Goal: Check status: Check status

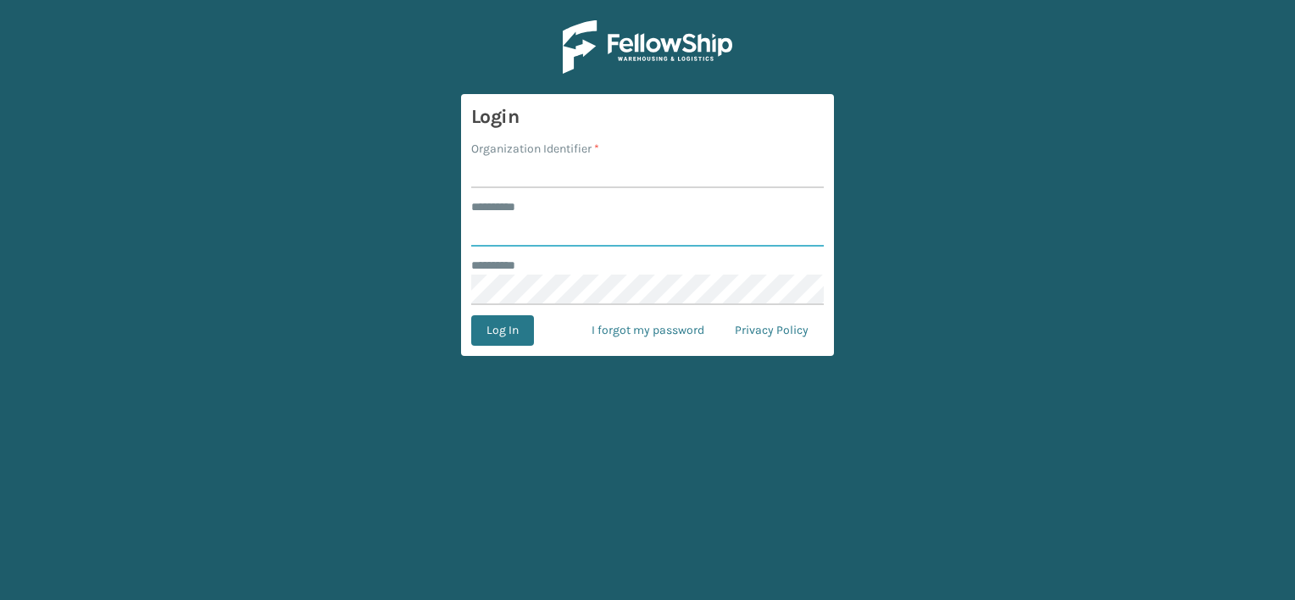
type input "***"
click at [501, 169] on input "Organization Identifier *" at bounding box center [647, 173] width 352 height 31
drag, startPoint x: 533, startPoint y: 173, endPoint x: 737, endPoint y: 180, distance: 204.3
click at [737, 180] on input "LIFESTYLE SOLUTIONS VENTURES LLC" at bounding box center [647, 173] width 352 height 31
type input "LIFESTYLE"
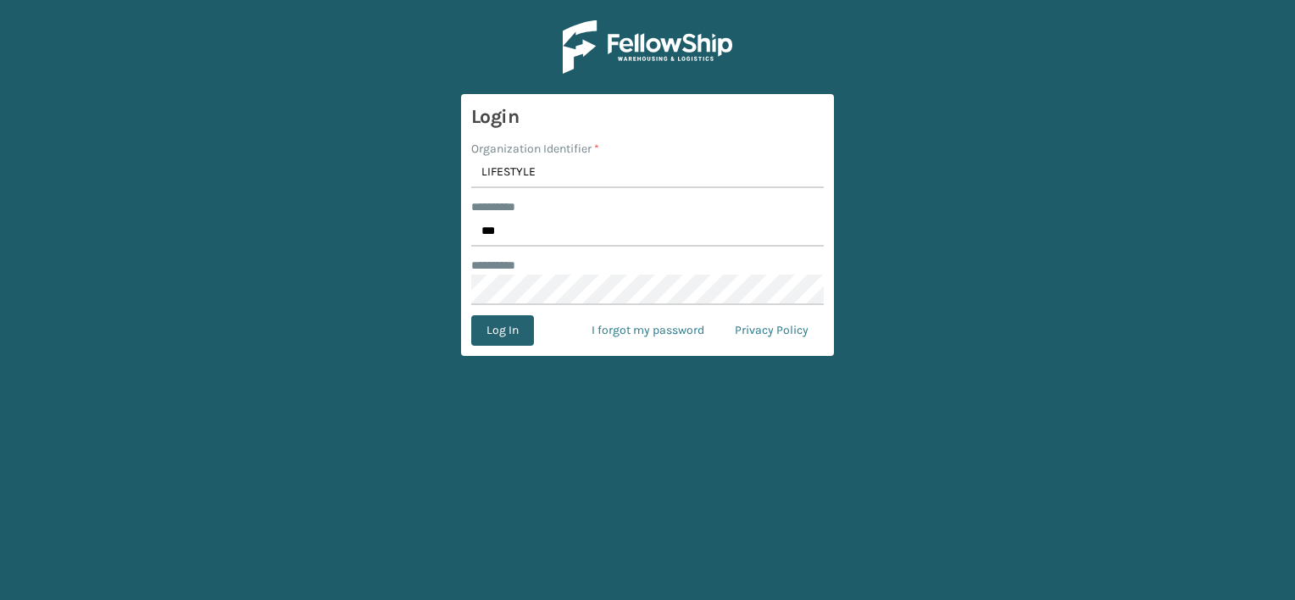
click at [527, 339] on button "Log In" at bounding box center [502, 330] width 63 height 31
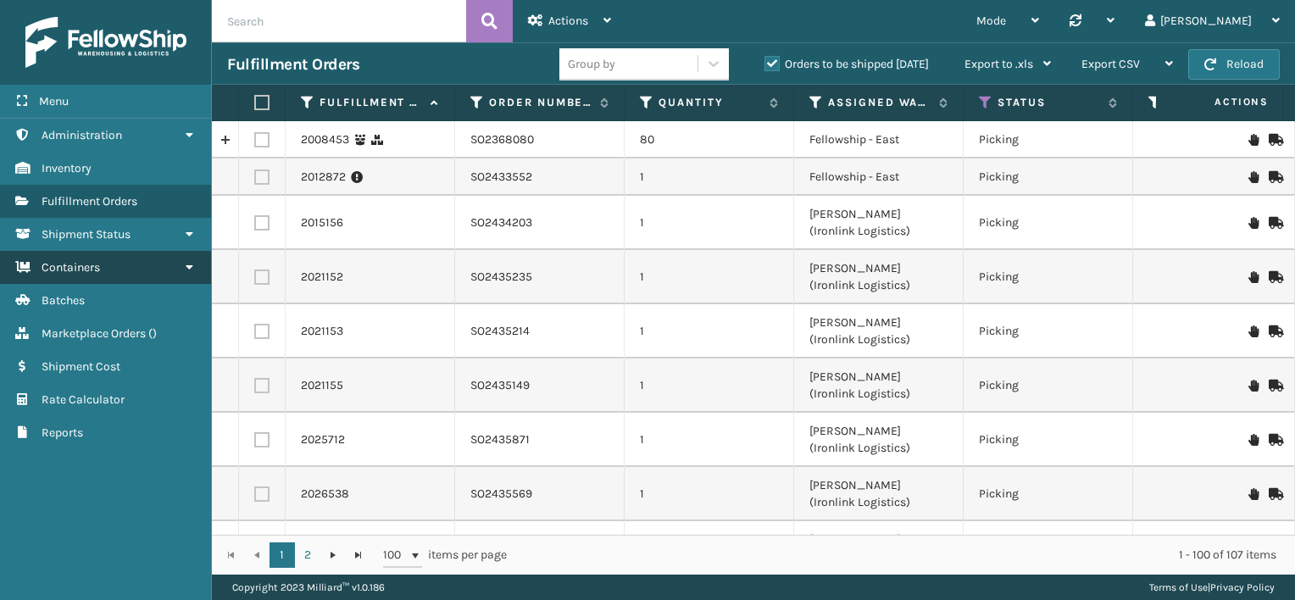
click at [133, 269] on link "Containers" at bounding box center [105, 267] width 211 height 33
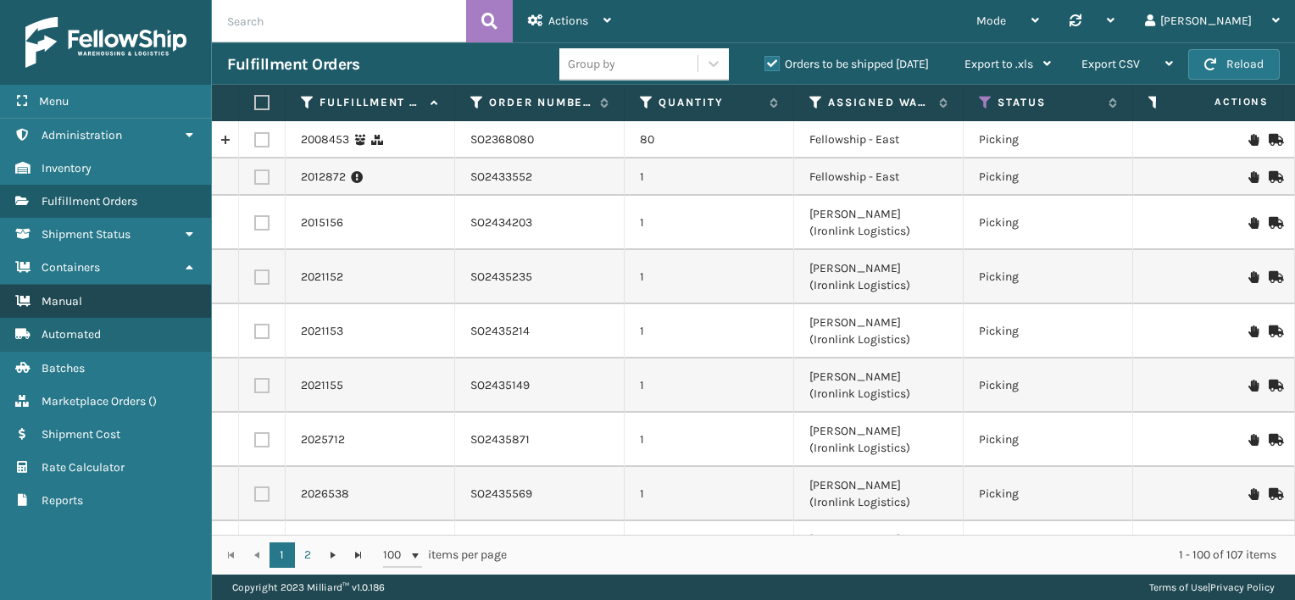
click at [125, 297] on link "Manual" at bounding box center [105, 301] width 211 height 33
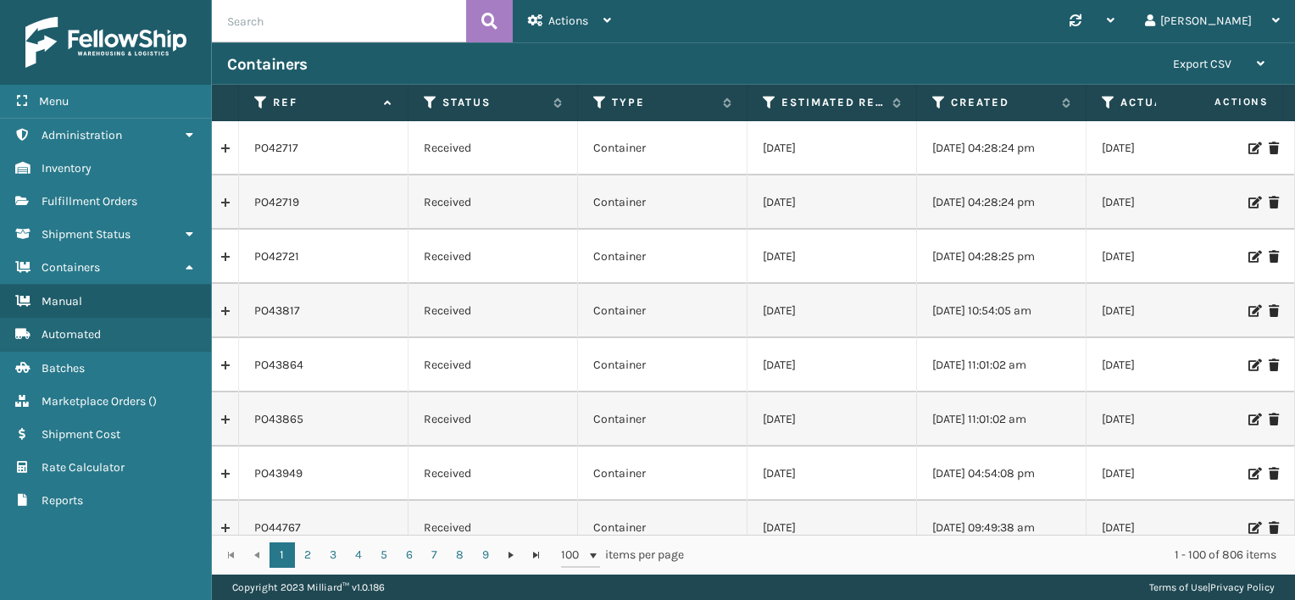
click at [403, 32] on input "text" at bounding box center [339, 21] width 254 height 42
paste input "PO50124"
click at [495, 17] on icon at bounding box center [489, 20] width 16 height 25
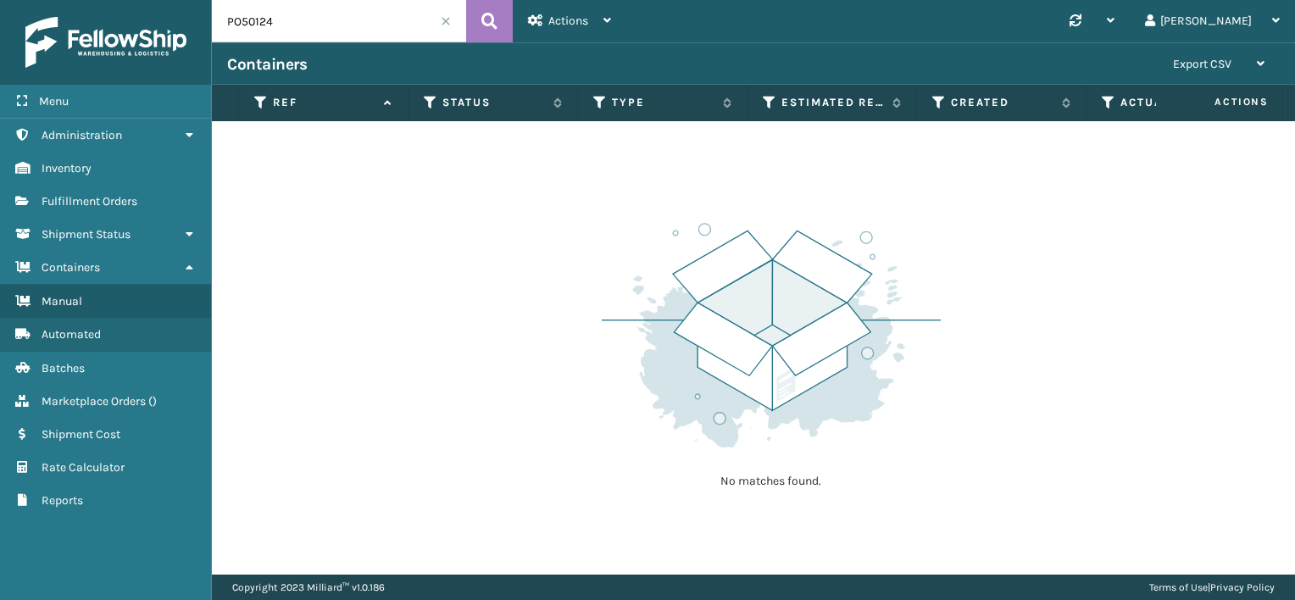
click at [247, 24] on input "PO50124" at bounding box center [339, 21] width 254 height 42
paste input "49515"
click at [486, 17] on icon at bounding box center [489, 20] width 16 height 25
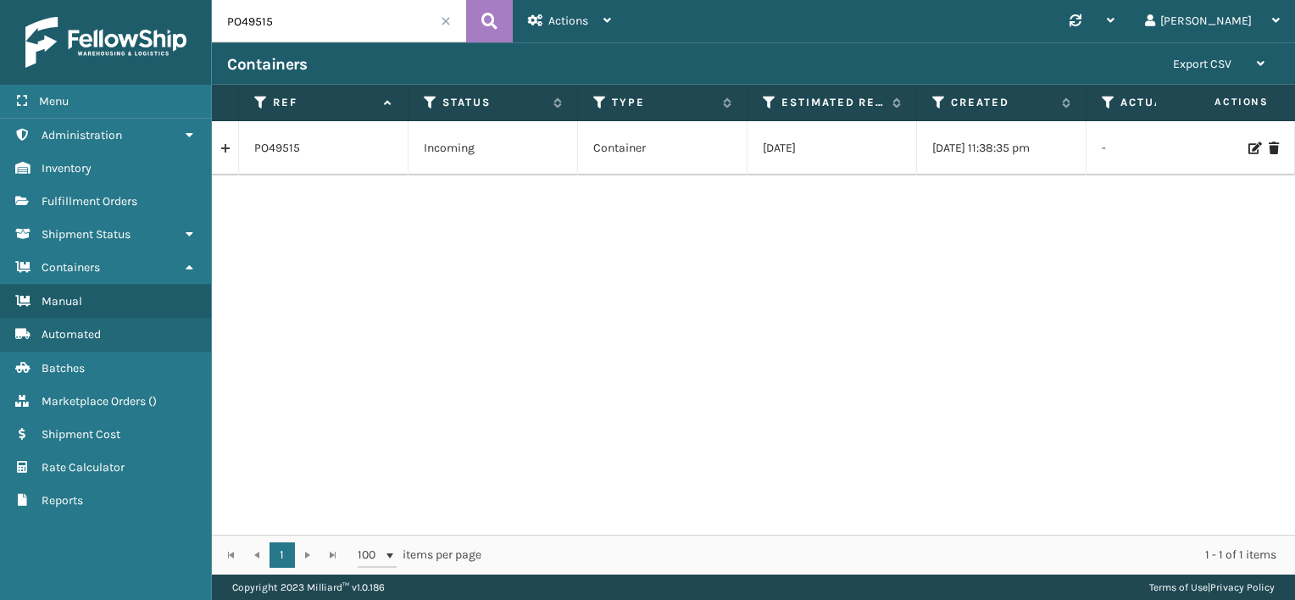
click at [257, 20] on input "PO49515" at bounding box center [339, 21] width 254 height 42
paste input "716"
type input "PO49716"
click at [491, 13] on icon at bounding box center [489, 20] width 16 height 25
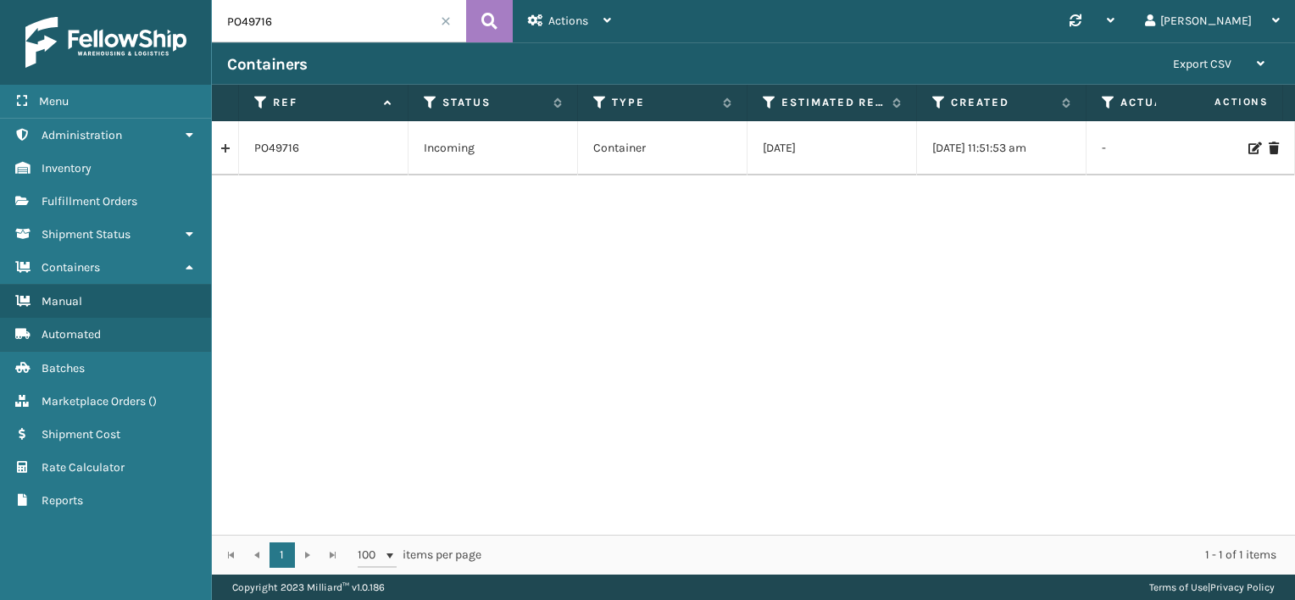
click at [522, 291] on div "PO49716 Incoming Container [DATE] [DATE] 11:51:53 am - [PERSON_NAME] (Ironlink …" at bounding box center [753, 327] width 1083 height 413
click at [623, 314] on div "PO49716 Incoming Container [DATE] [DATE] 11:51:53 am - [PERSON_NAME] (Ironlink …" at bounding box center [753, 327] width 1083 height 413
